Goal: Transaction & Acquisition: Purchase product/service

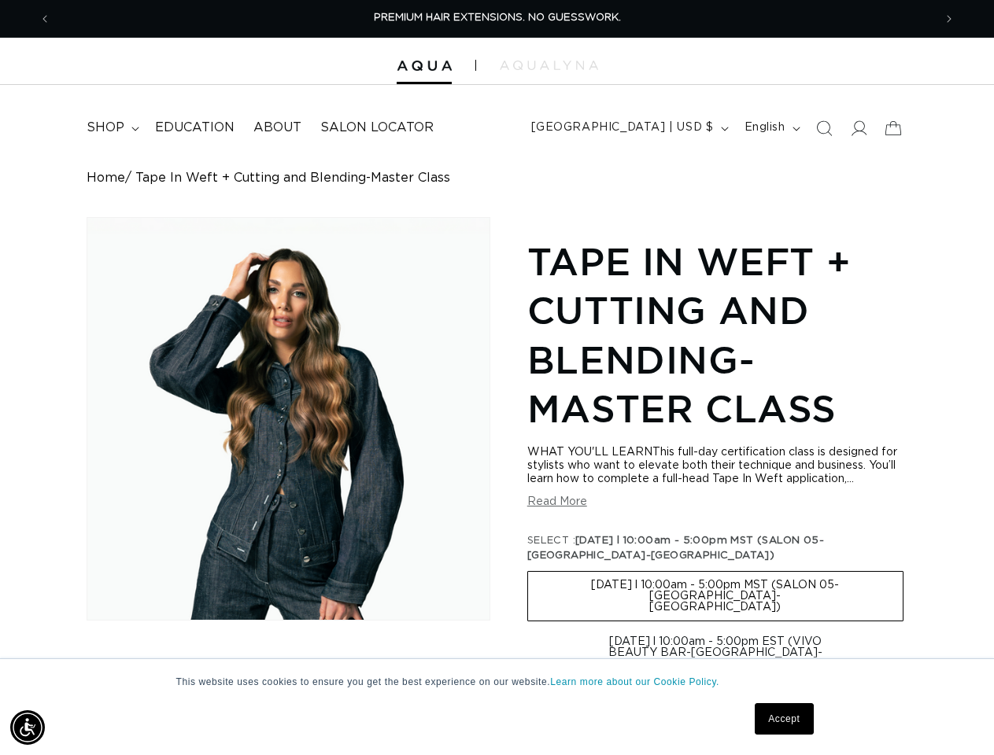
scroll to position [0, 1764]
click at [497, 378] on div "Skip to product information Open media 1 in modal 1 / of 1 Tape In Weft + Cutti…" at bounding box center [497, 673] width 820 height 913
click at [28, 728] on img "Accessibility Menu" at bounding box center [27, 728] width 35 height 35
